Goal: Task Accomplishment & Management: Use online tool/utility

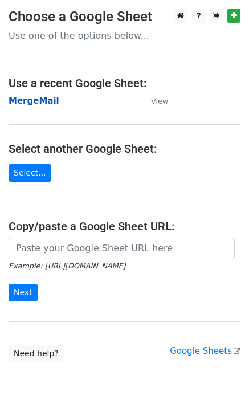
click at [32, 101] on strong "MergeMail" at bounding box center [34, 101] width 51 height 10
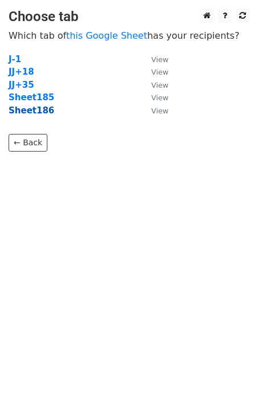
click at [38, 112] on strong "Sheet186" at bounding box center [32, 110] width 46 height 10
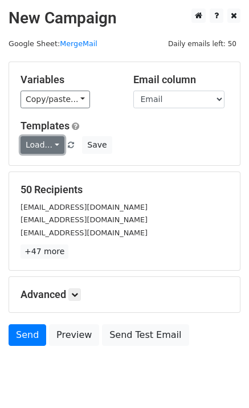
click at [48, 151] on link "Load..." at bounding box center [43, 145] width 44 height 18
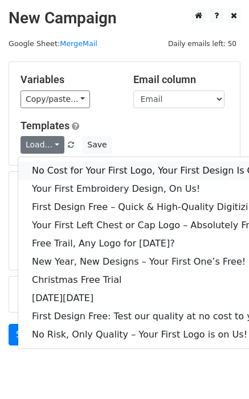
click at [60, 166] on link "No Cost for Your First Logo, Your First Design Is On Us!" at bounding box center [154, 171] width 273 height 18
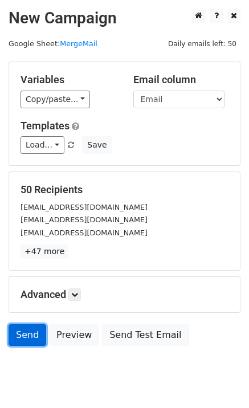
click at [27, 333] on link "Send" at bounding box center [28, 335] width 38 height 22
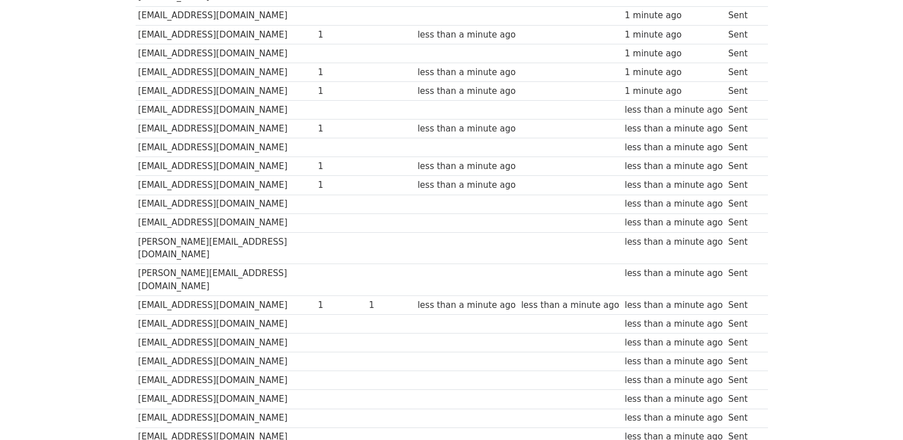
scroll to position [793, 0]
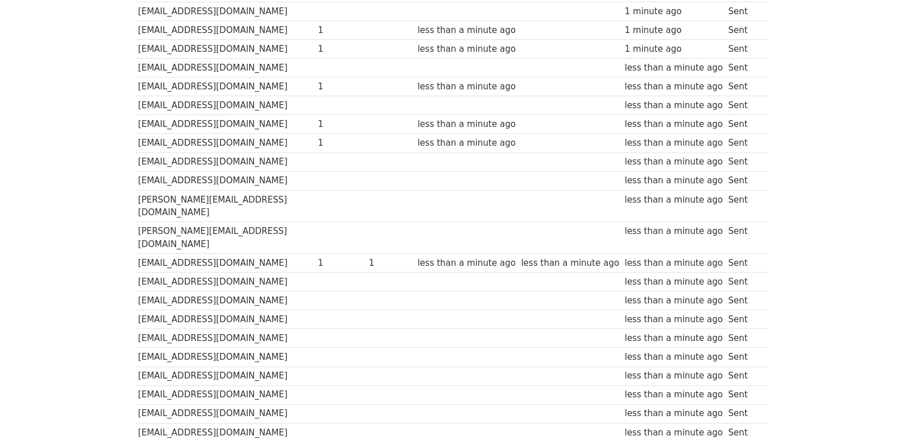
click at [345, 348] on td at bounding box center [340, 357] width 51 height 19
